Goal: Task Accomplishment & Management: Use online tool/utility

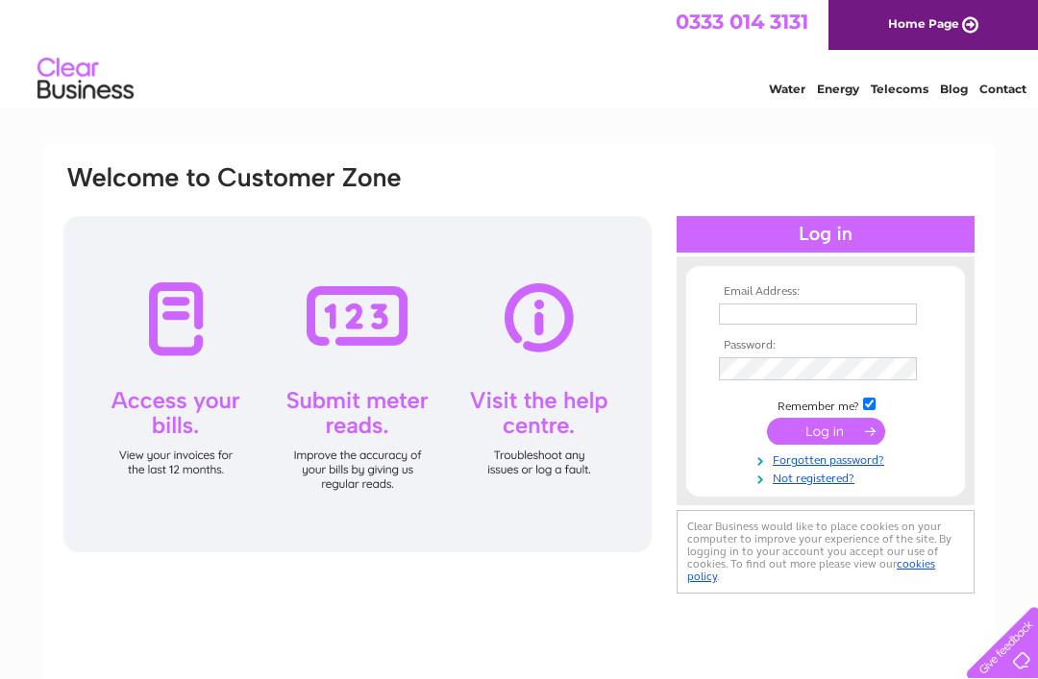
click at [808, 311] on input "text" at bounding box center [818, 314] width 198 height 21
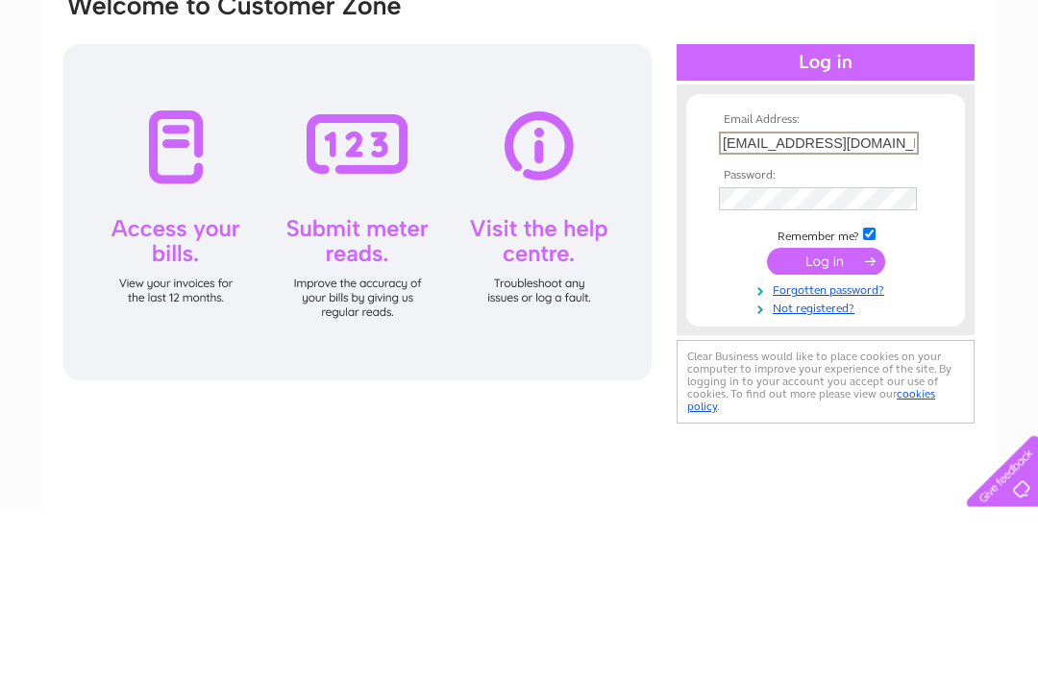
type input "[EMAIL_ADDRESS][DOMAIN_NAME]"
click at [834, 420] on input "submit" at bounding box center [826, 433] width 118 height 27
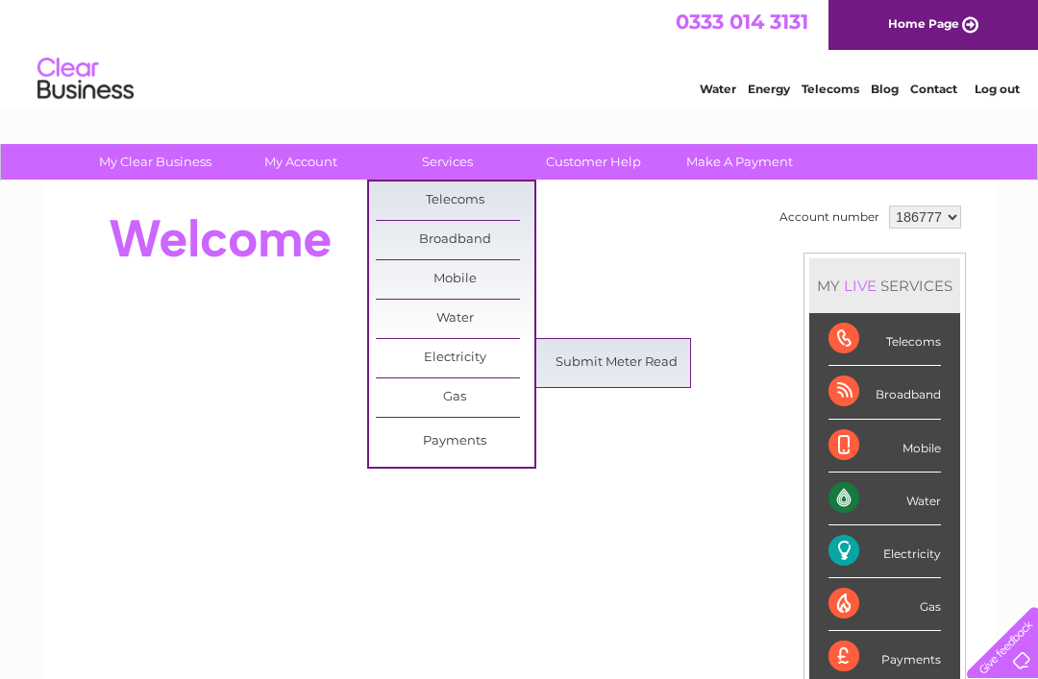
click at [630, 372] on link "Submit Meter Read" at bounding box center [616, 363] width 159 height 38
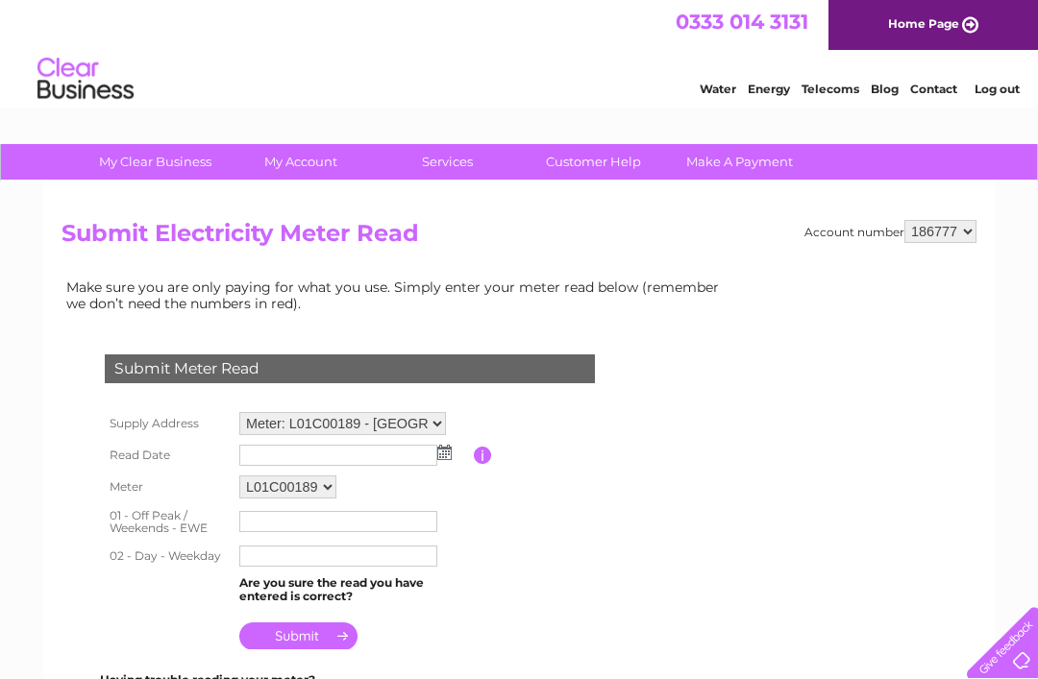
click at [458, 451] on td at bounding box center [353, 455] width 239 height 31
click at [449, 458] on img at bounding box center [444, 452] width 14 height 15
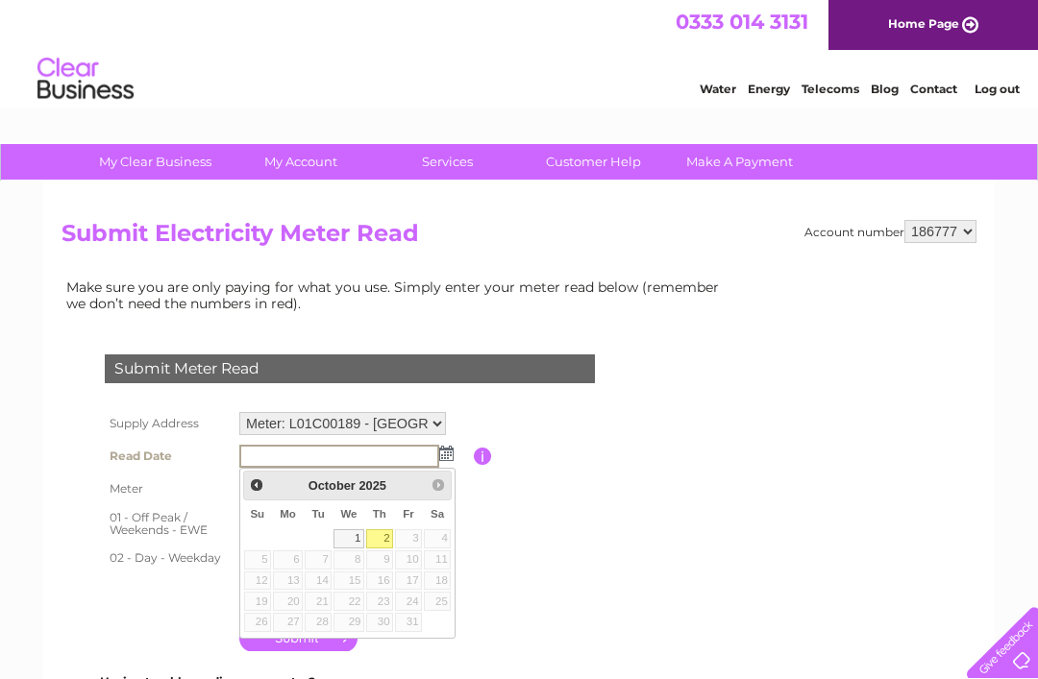
click at [388, 532] on link "2" at bounding box center [379, 538] width 27 height 19
type input "2025/10/02"
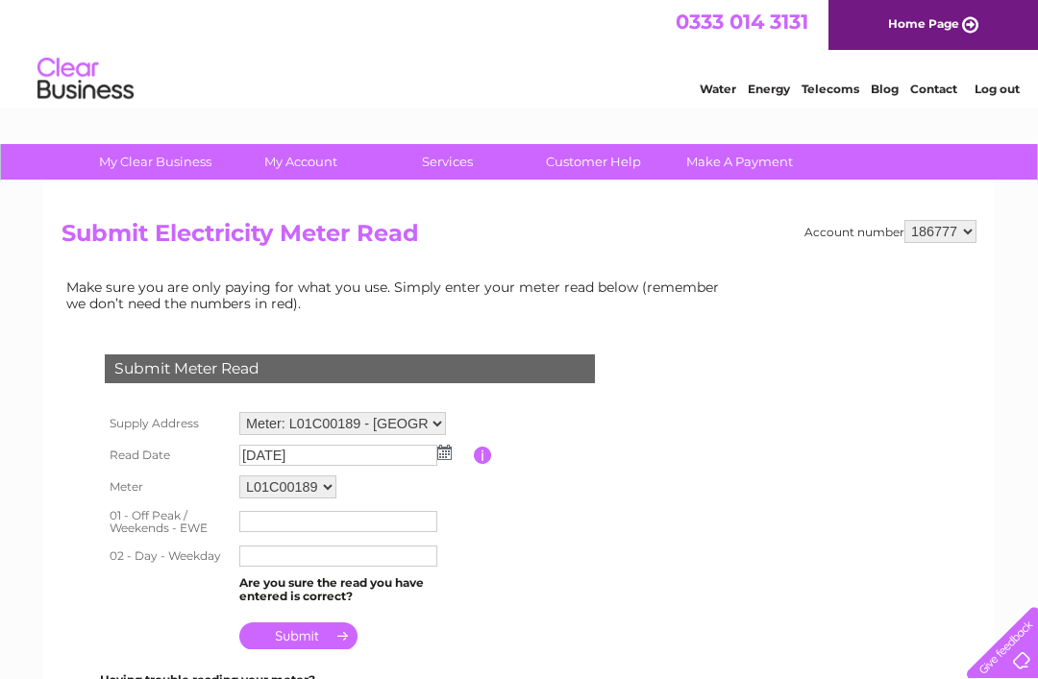
click at [270, 564] on input "text" at bounding box center [338, 556] width 198 height 21
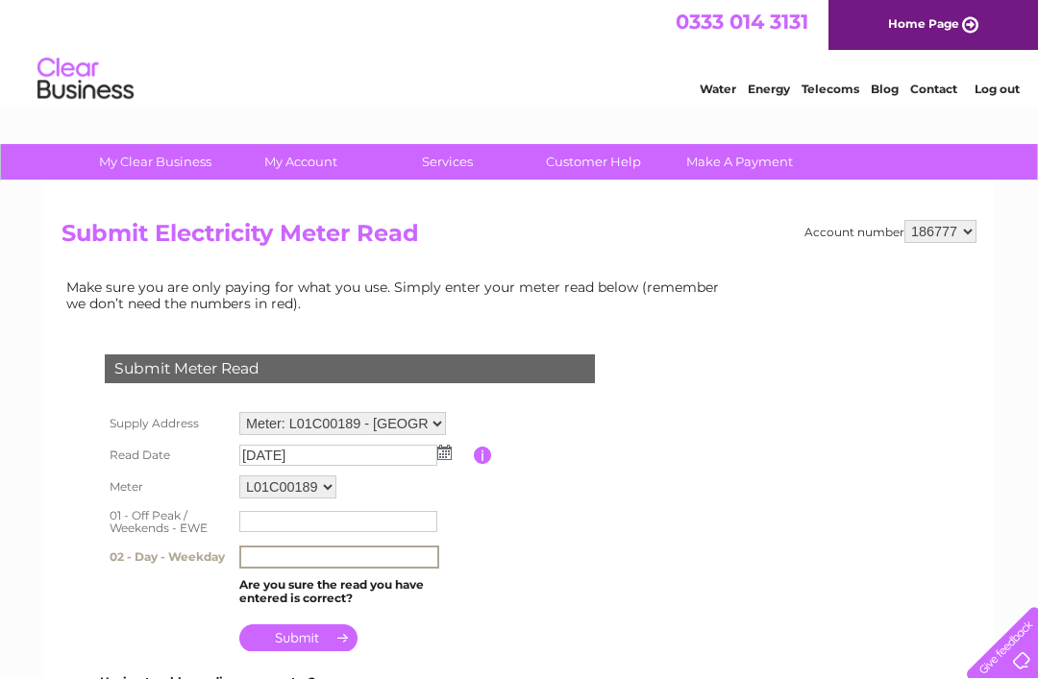
scroll to position [26, 0]
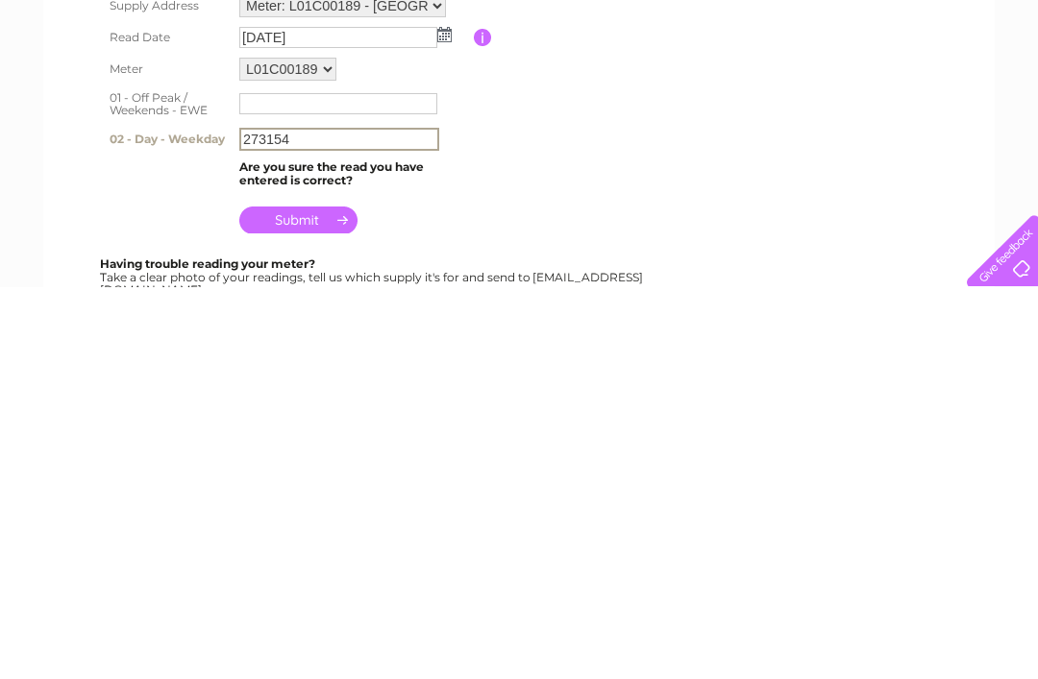
type input "273154"
click at [274, 485] on input "text" at bounding box center [338, 495] width 198 height 21
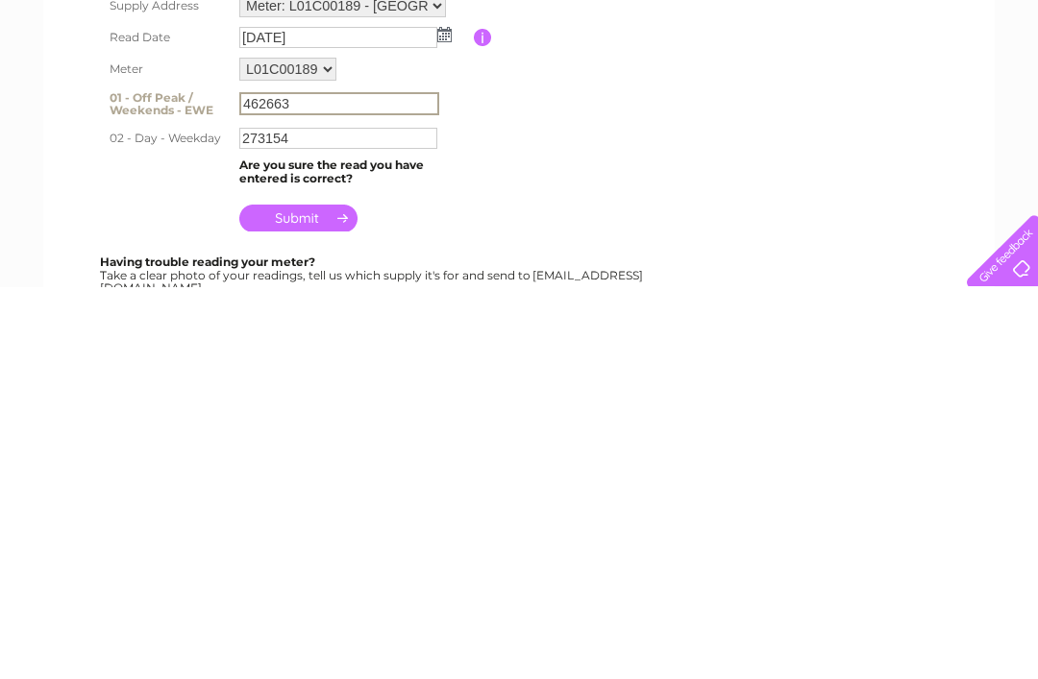
type input "462663"
click at [327, 597] on input "submit" at bounding box center [298, 610] width 118 height 27
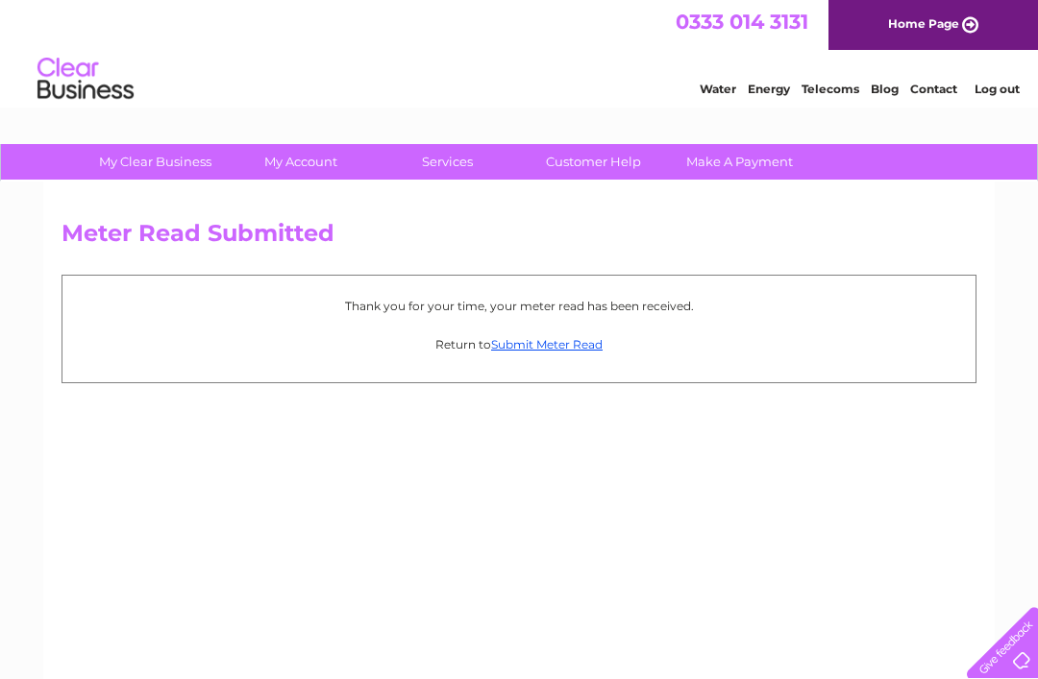
click at [998, 96] on link "Log out" at bounding box center [996, 89] width 45 height 14
